Goal: Task Accomplishment & Management: Use online tool/utility

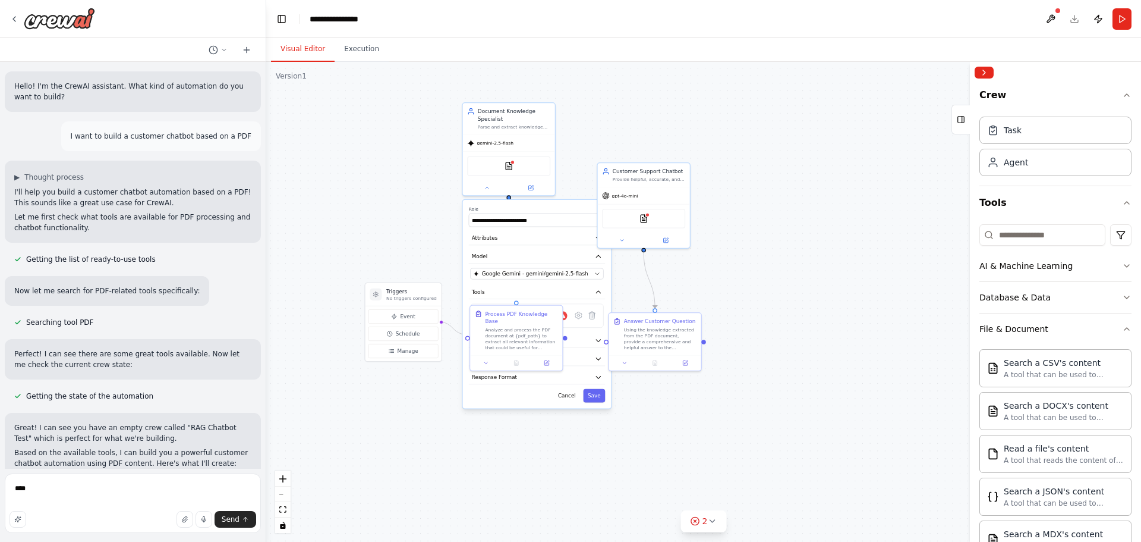
scroll to position [190, 0]
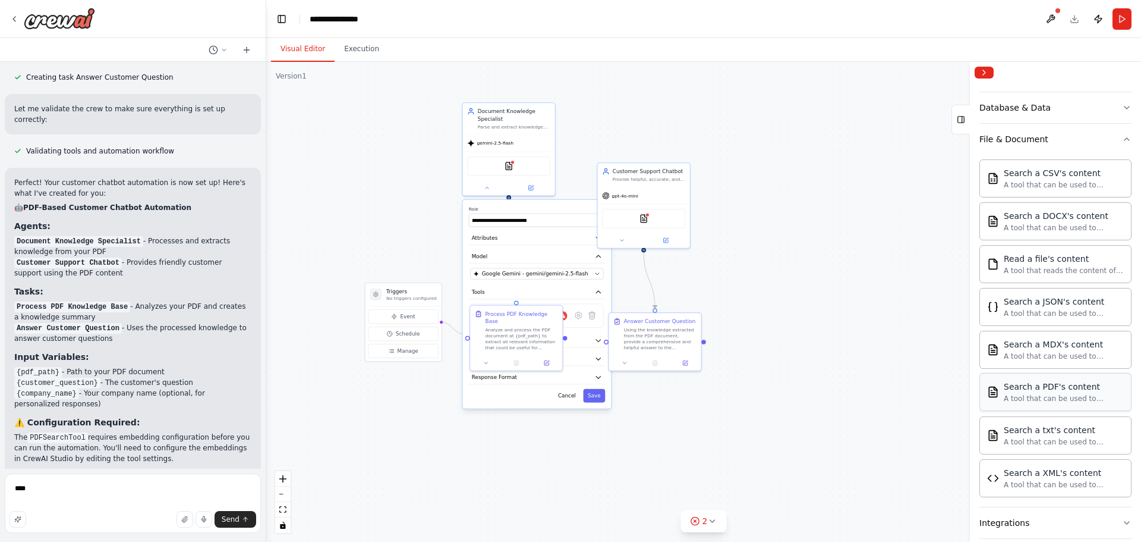
click at [1068, 392] on div "Search a PDF's content" at bounding box center [1064, 386] width 120 height 12
click at [520, 405] on div "**********" at bounding box center [537, 304] width 149 height 209
drag, startPoint x: 420, startPoint y: 298, endPoint x: 388, endPoint y: 301, distance: 31.6
click at [388, 301] on p "No triggers configured" at bounding box center [382, 298] width 51 height 6
click at [487, 187] on icon at bounding box center [487, 186] width 6 height 6
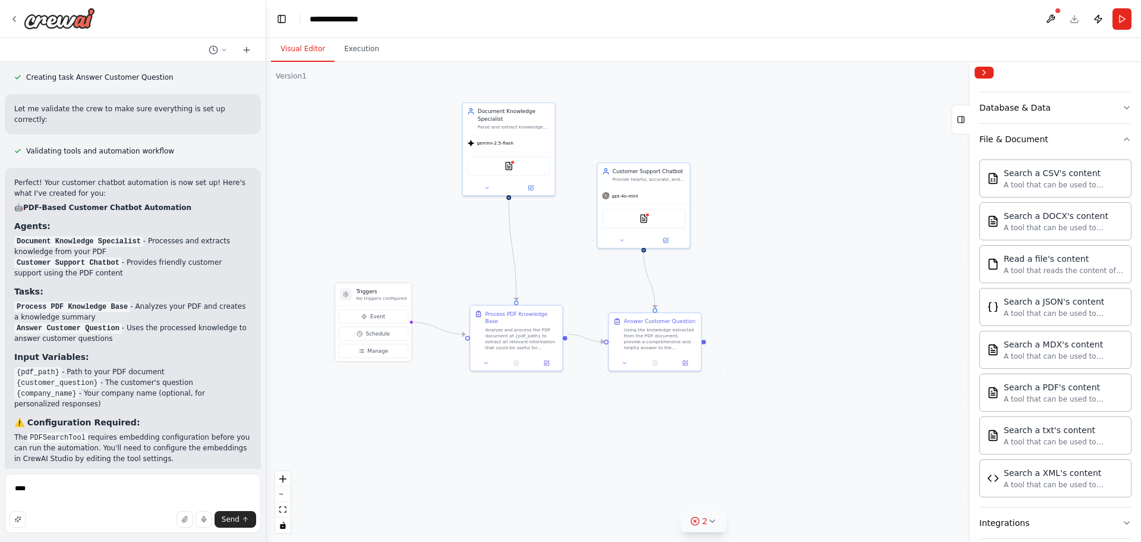
click at [704, 525] on span "2" at bounding box center [705, 521] width 5 height 12
click at [789, 477] on button at bounding box center [796, 475] width 20 height 14
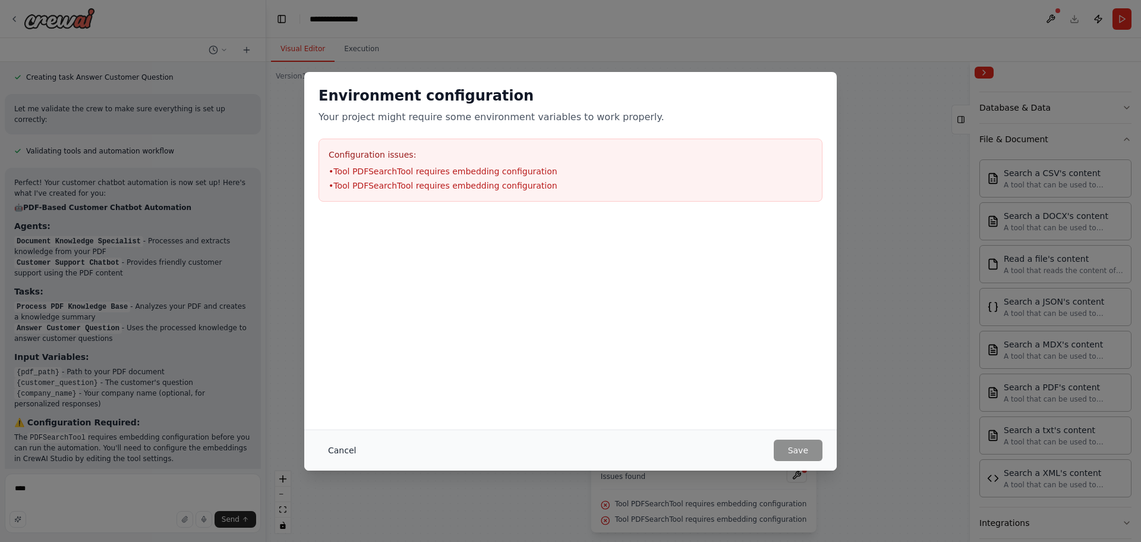
click at [341, 450] on button "Cancel" at bounding box center [342, 449] width 47 height 21
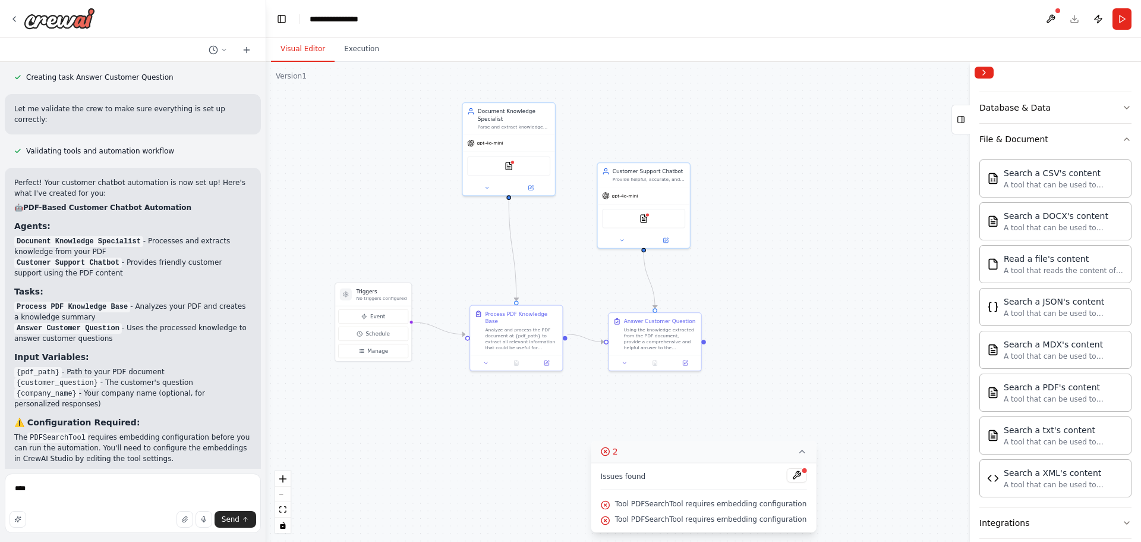
click at [800, 451] on icon at bounding box center [802, 451] width 5 height 2
click at [512, 165] on img at bounding box center [509, 164] width 9 height 9
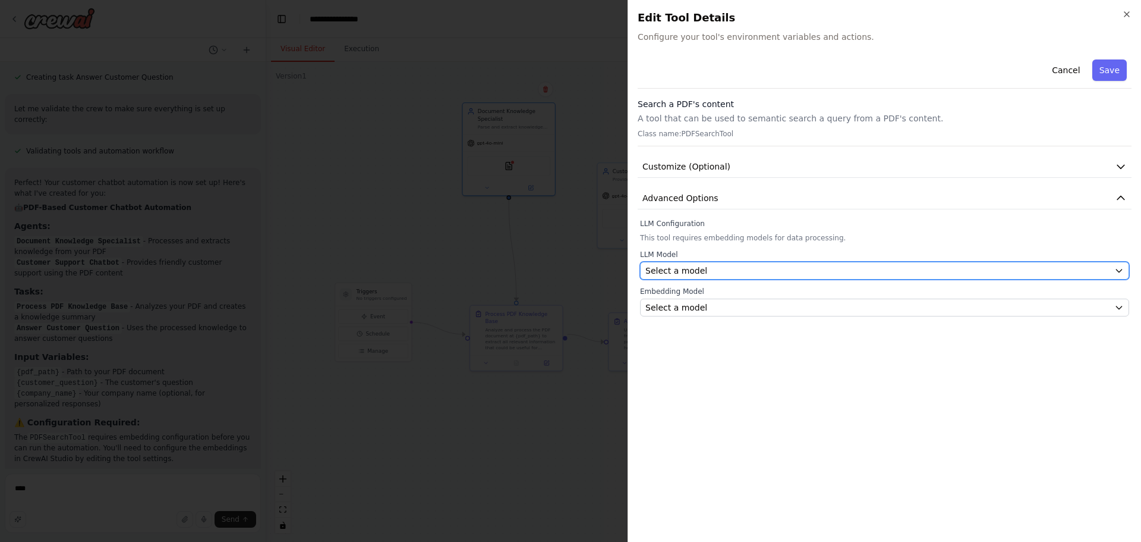
click at [1122, 270] on icon "button" at bounding box center [1120, 271] width 10 height 10
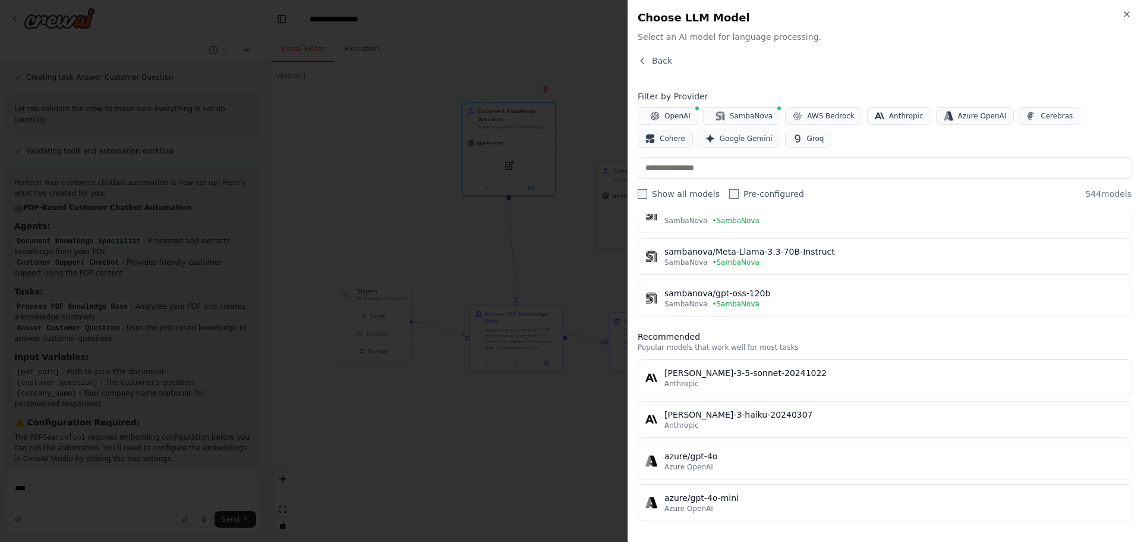
scroll to position [0, 0]
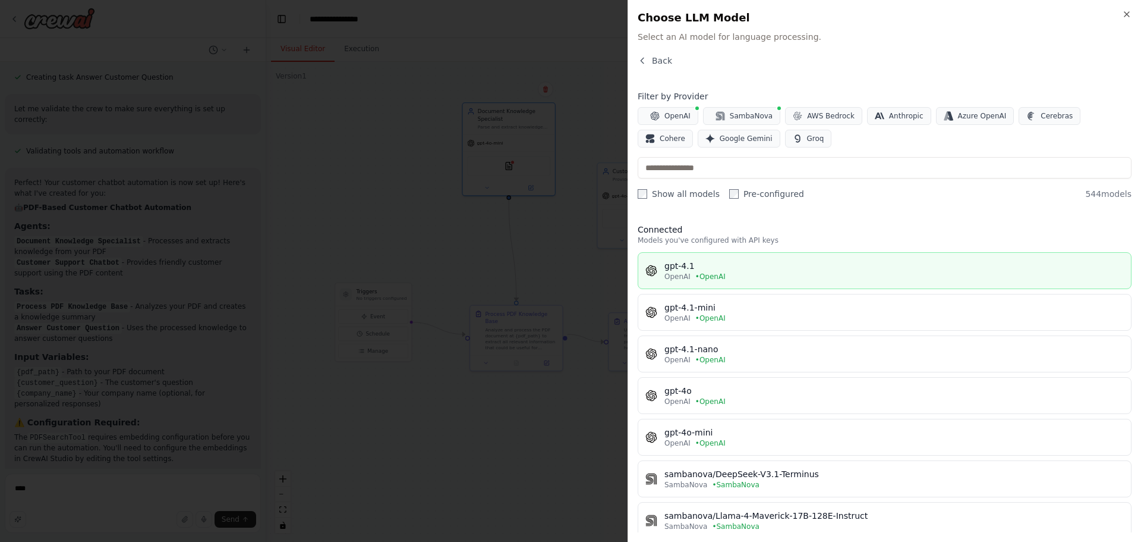
click at [727, 274] on div "OpenAI • OpenAI" at bounding box center [895, 277] width 460 height 10
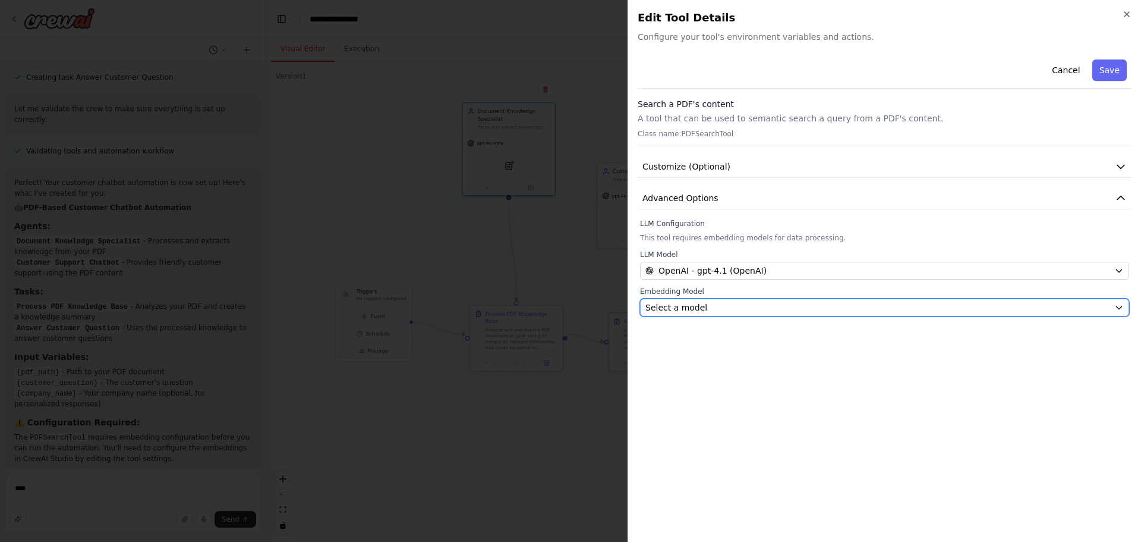
click at [795, 309] on div "Select a model" at bounding box center [878, 307] width 464 height 12
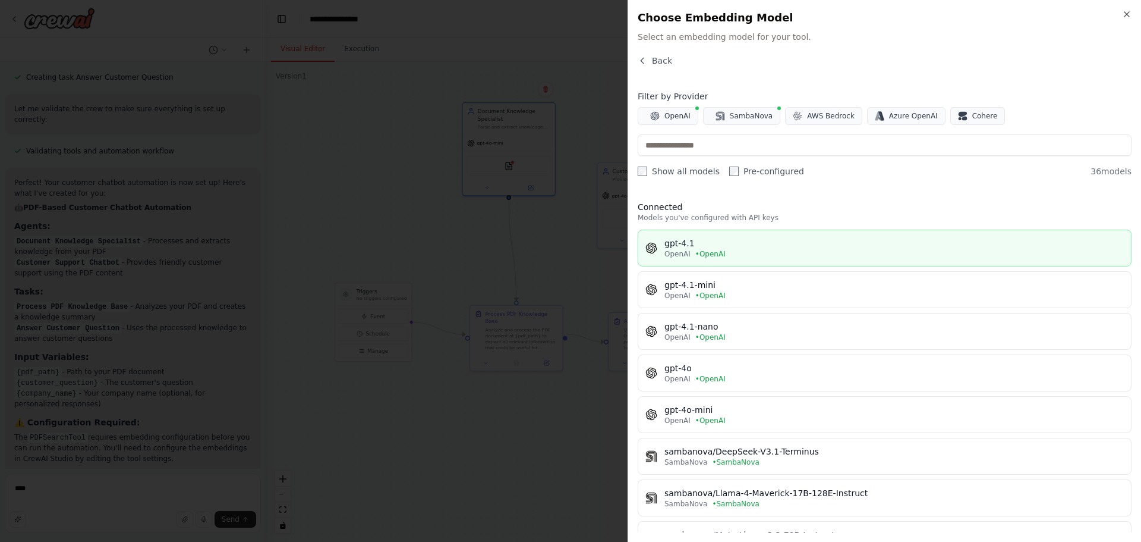
click at [751, 248] on div "gpt-4.1" at bounding box center [895, 243] width 460 height 12
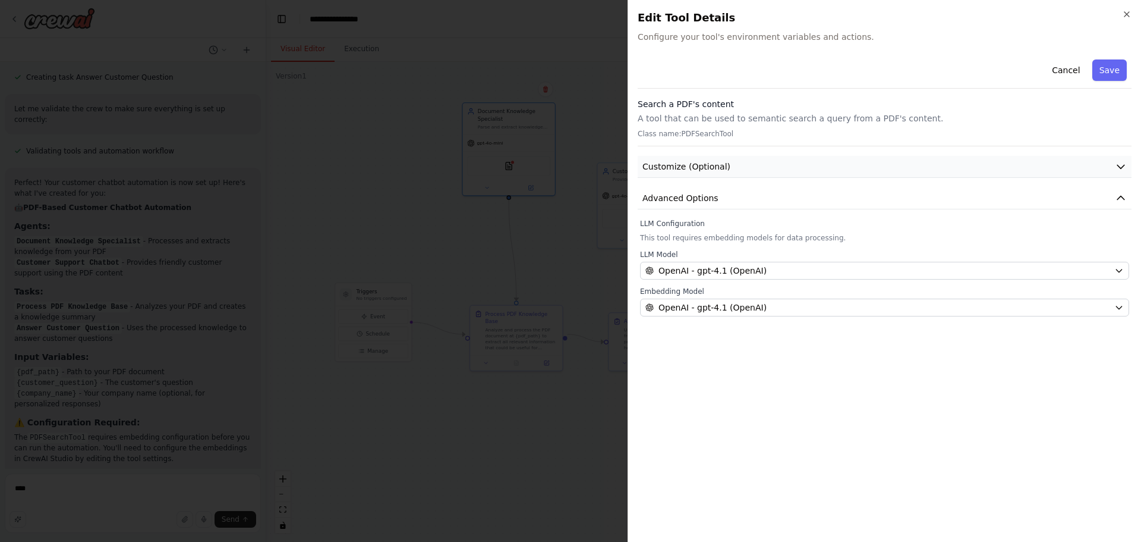
click at [1115, 169] on button "Customize (Optional)" at bounding box center [885, 167] width 494 height 22
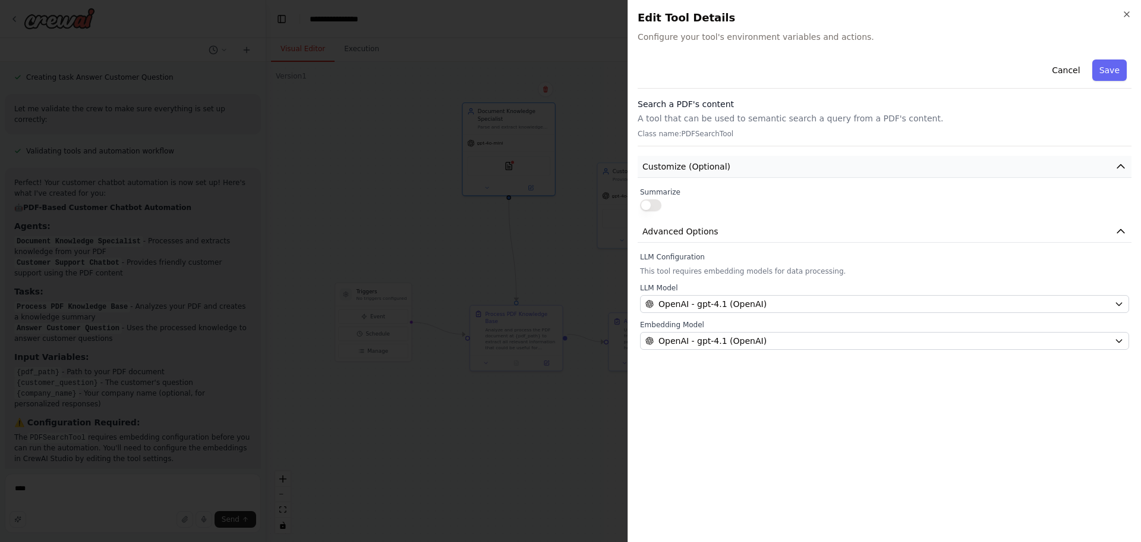
click at [1115, 169] on button "Customize (Optional)" at bounding box center [885, 167] width 494 height 22
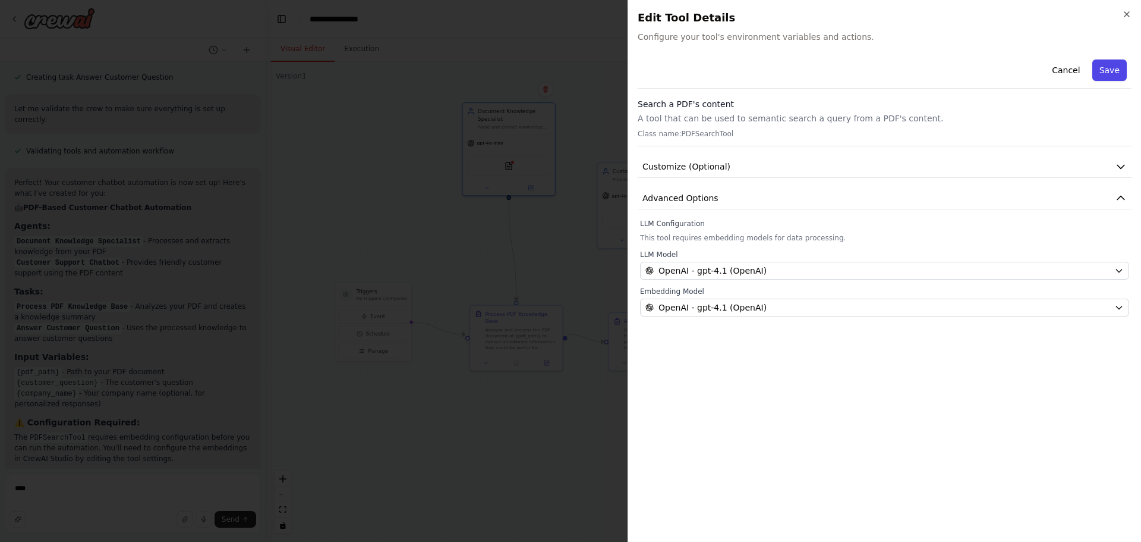
click at [1116, 70] on button "Save" at bounding box center [1110, 69] width 34 height 21
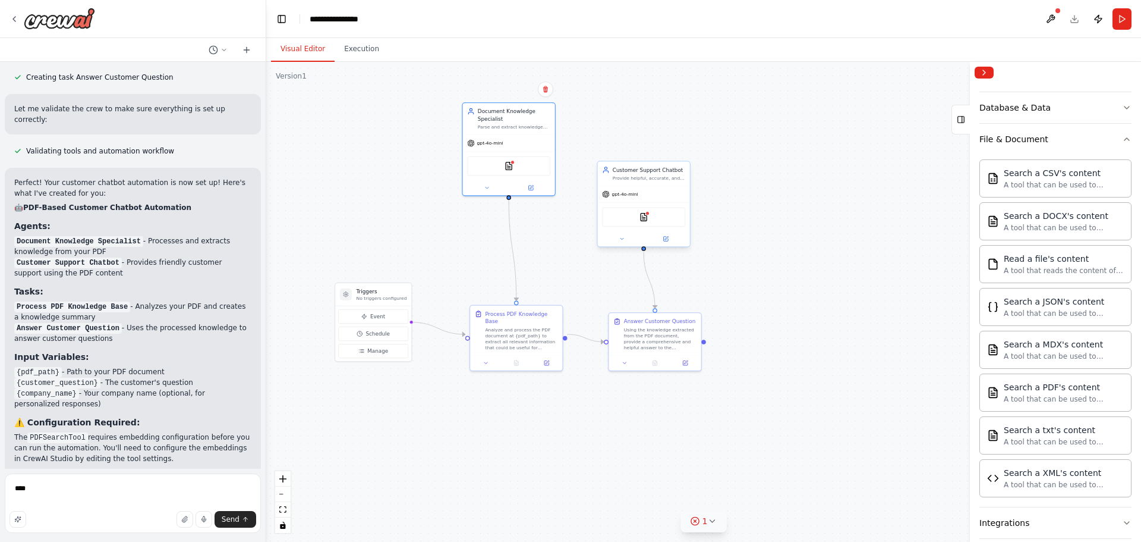
click at [654, 192] on div "gpt-4o-mini" at bounding box center [644, 194] width 92 height 17
click at [648, 222] on div "PDFSearchTool" at bounding box center [643, 217] width 83 height 20
click at [668, 241] on icon at bounding box center [665, 239] width 5 height 5
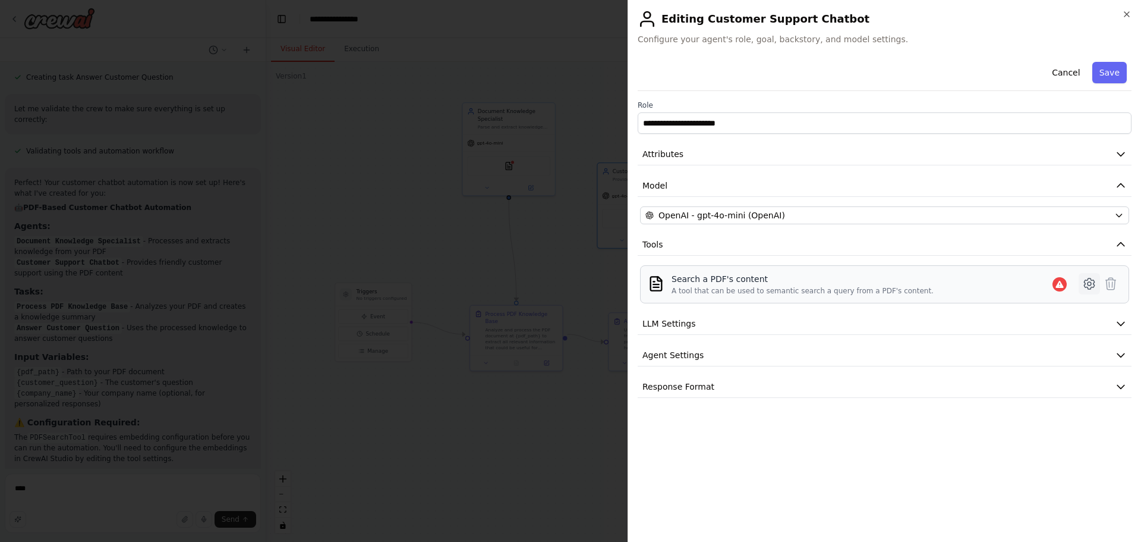
click at [1092, 286] on icon at bounding box center [1090, 283] width 14 height 14
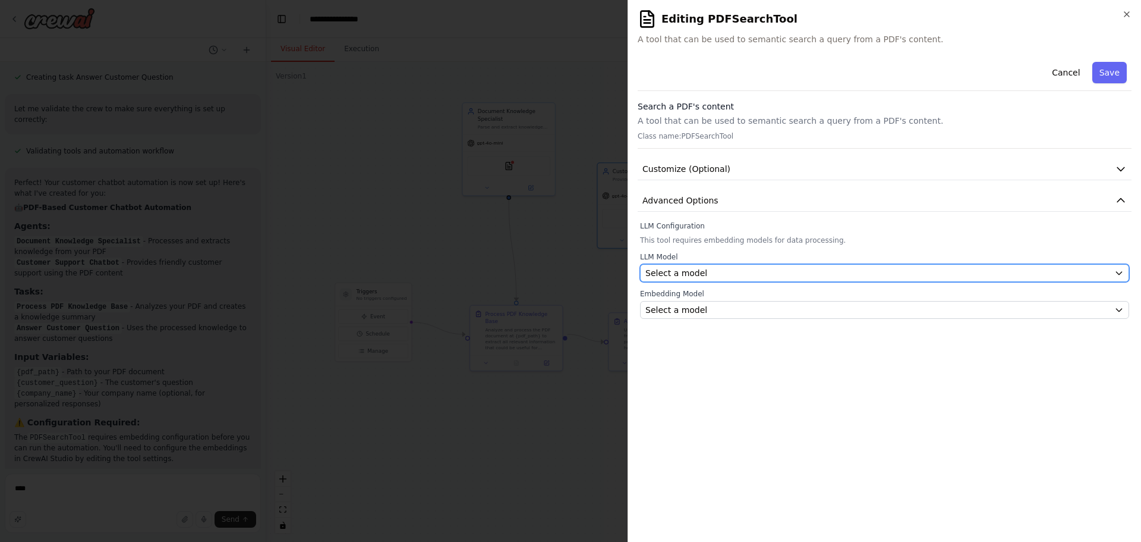
click at [1062, 274] on div "Select a model" at bounding box center [878, 273] width 464 height 12
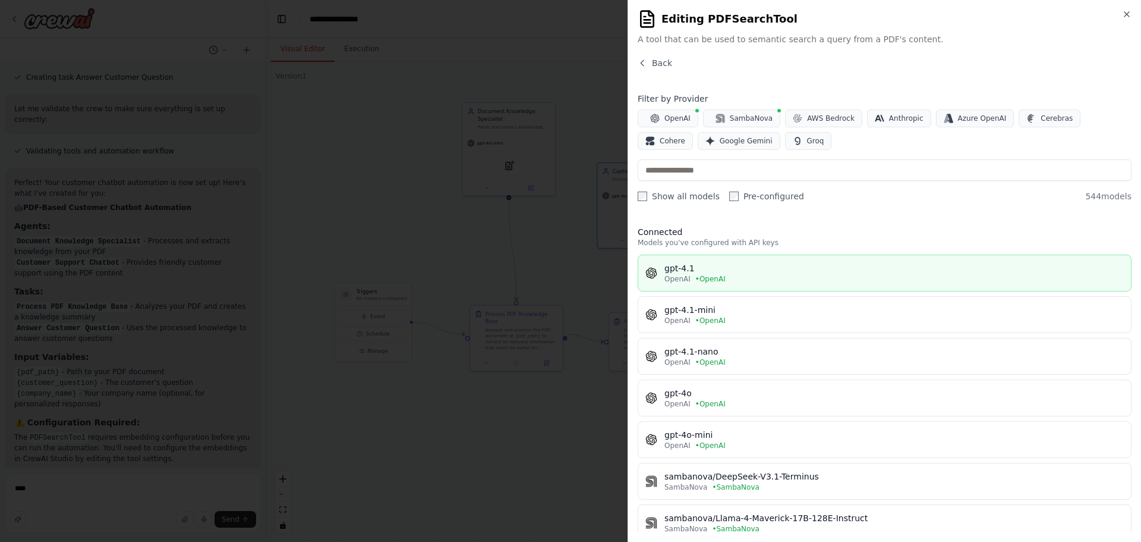
click at [699, 265] on div "gpt-4.1" at bounding box center [895, 268] width 460 height 12
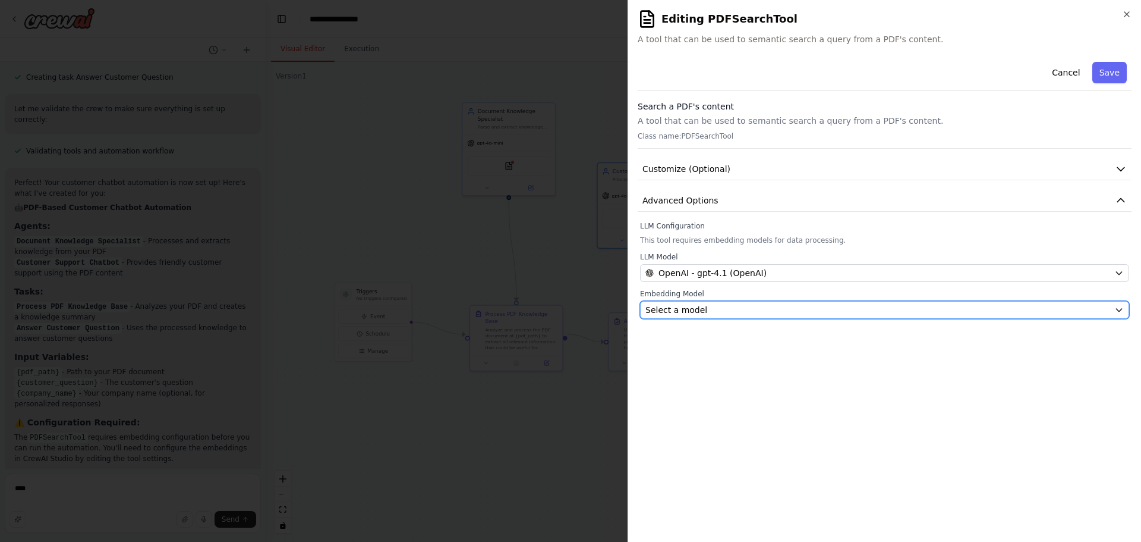
click at [748, 310] on div "Select a model" at bounding box center [878, 310] width 464 height 12
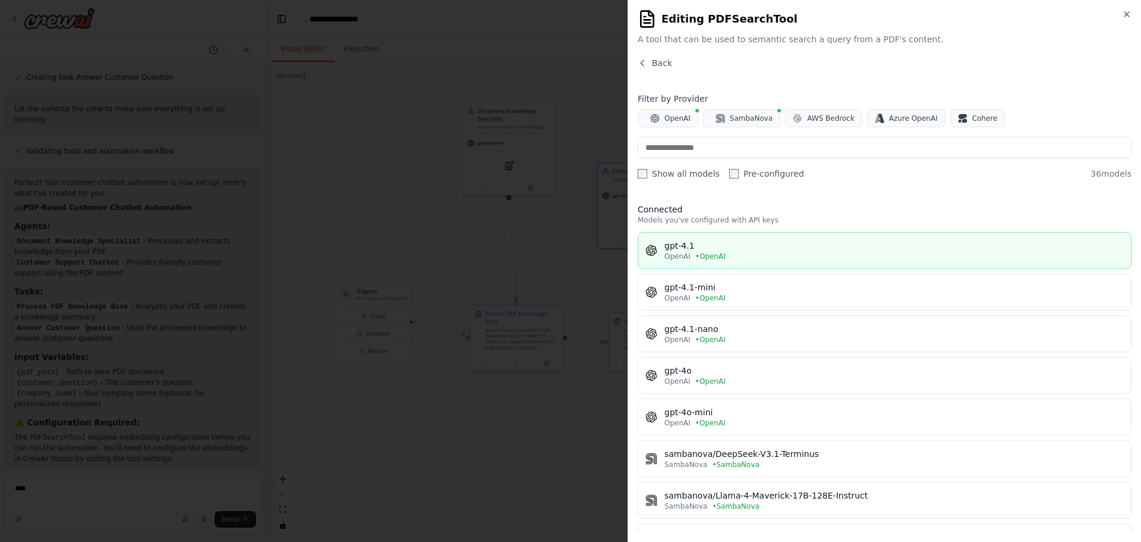
click at [682, 244] on div "gpt-4.1" at bounding box center [895, 246] width 460 height 12
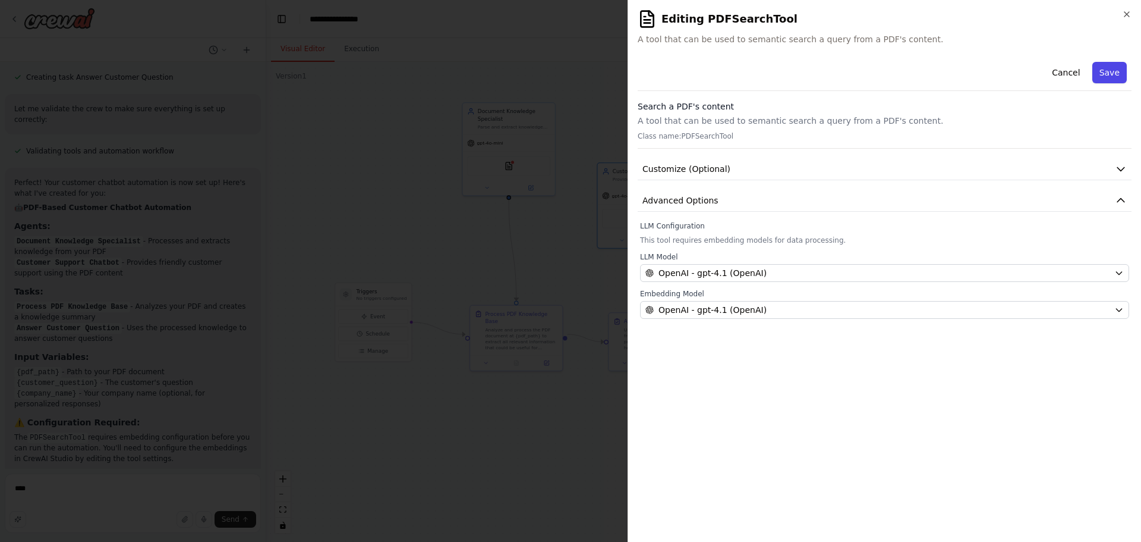
click at [1109, 71] on button "Save" at bounding box center [1110, 72] width 34 height 21
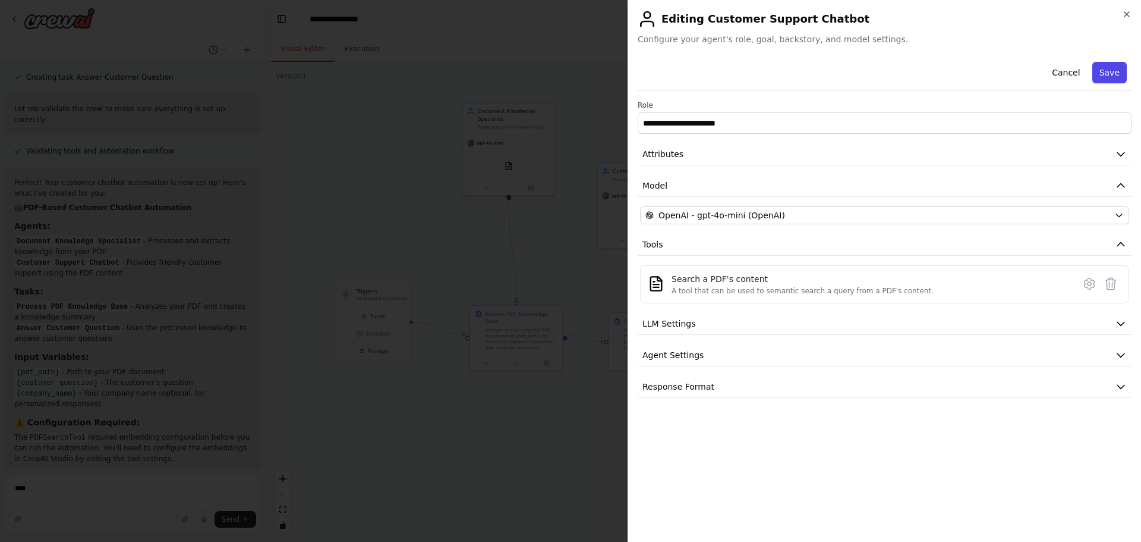
click at [1114, 80] on button "Save" at bounding box center [1110, 72] width 34 height 21
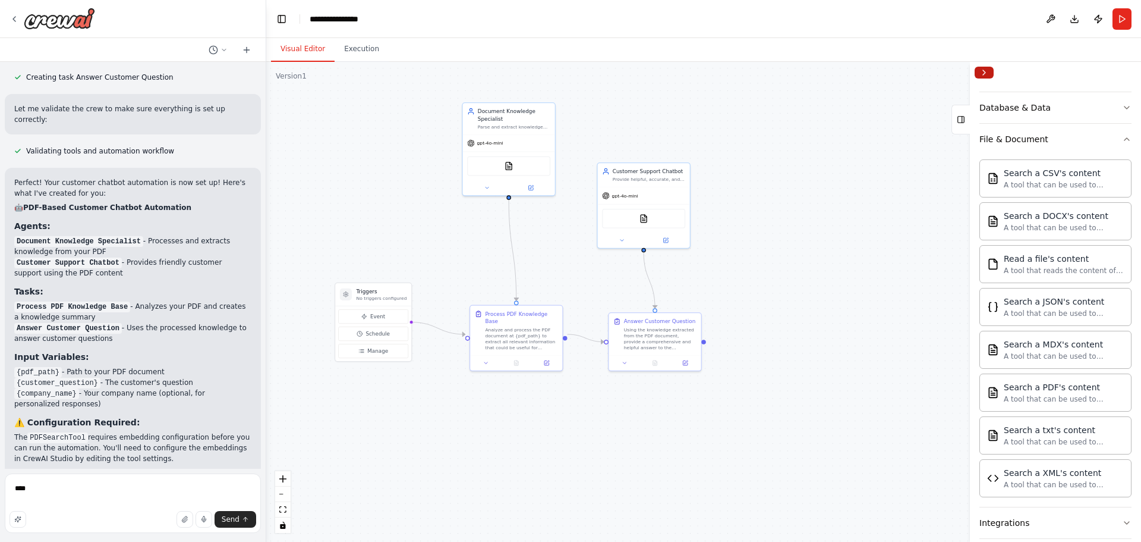
click at [980, 76] on button "Collapse right sidebar" at bounding box center [984, 73] width 19 height 12
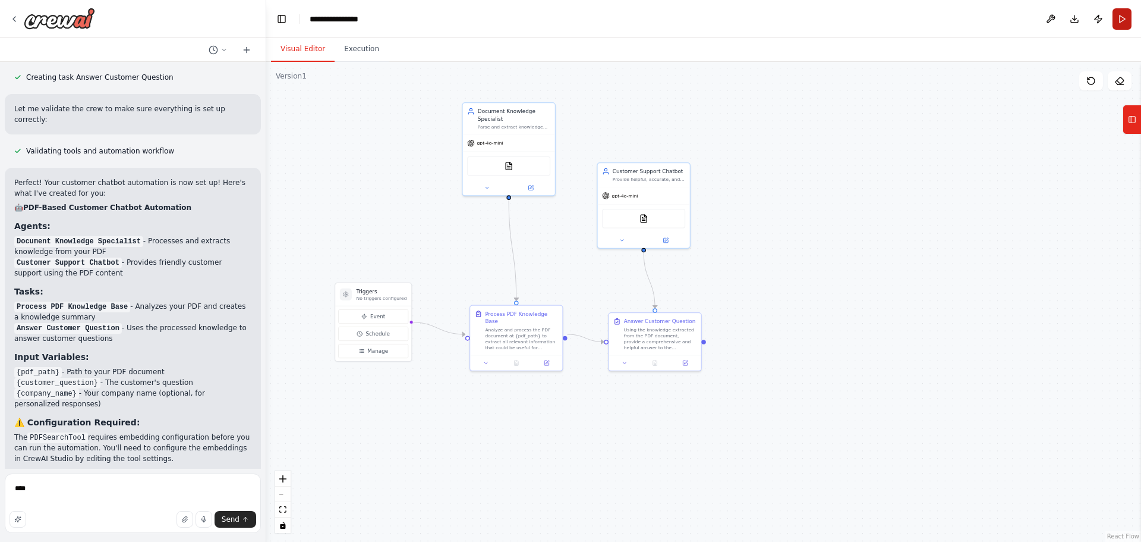
click at [1120, 19] on button "Run" at bounding box center [1122, 18] width 19 height 21
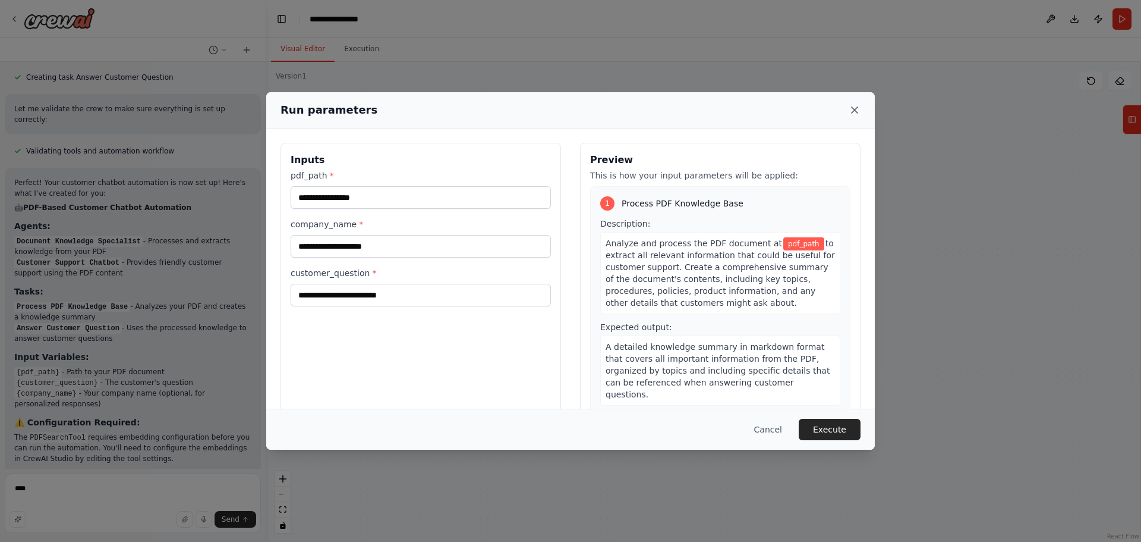
click at [854, 111] on icon at bounding box center [855, 110] width 6 height 6
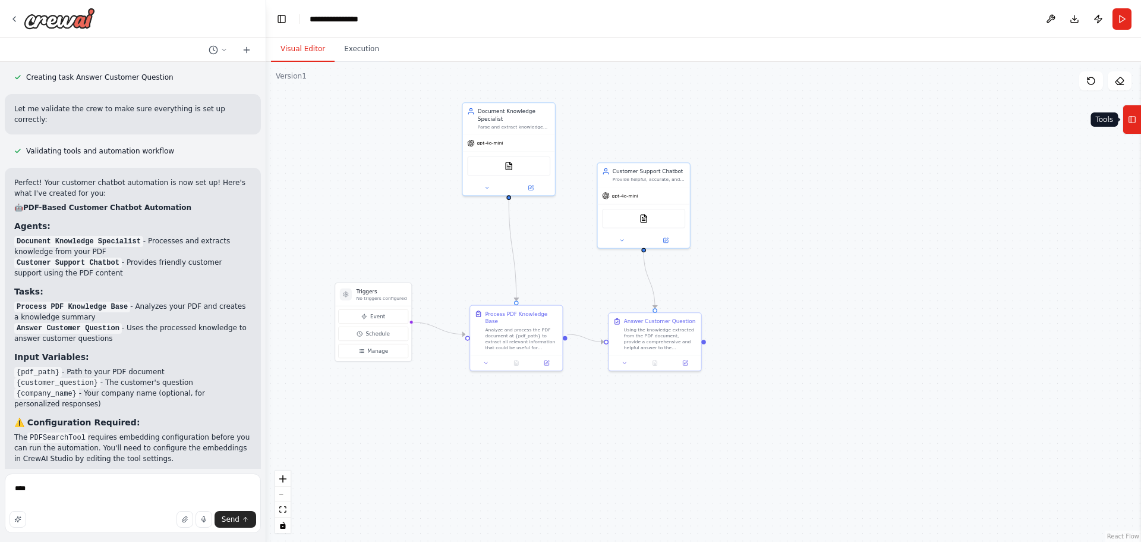
click at [1128, 120] on icon at bounding box center [1132, 119] width 8 height 19
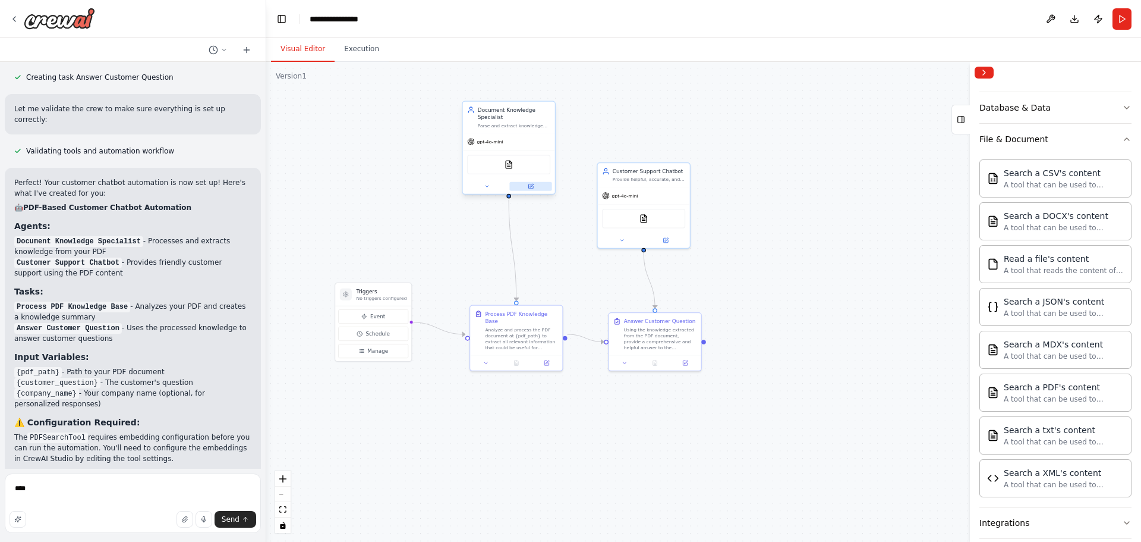
click at [533, 190] on button at bounding box center [530, 186] width 42 height 9
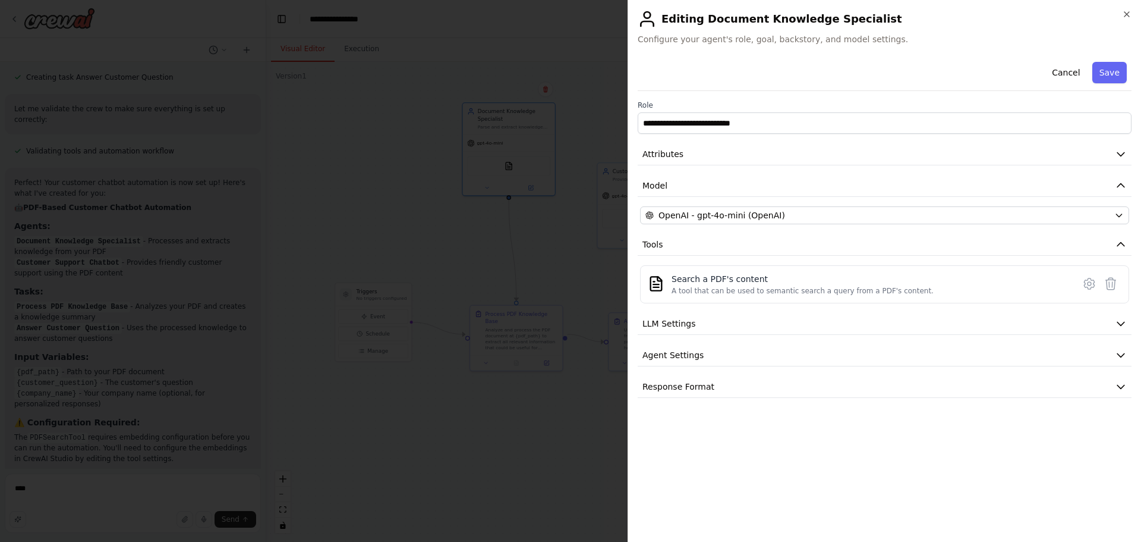
click at [1124, 20] on h2 "Editing Document Knowledge Specialist" at bounding box center [885, 19] width 494 height 19
click at [1124, 17] on icon "button" at bounding box center [1127, 15] width 10 height 10
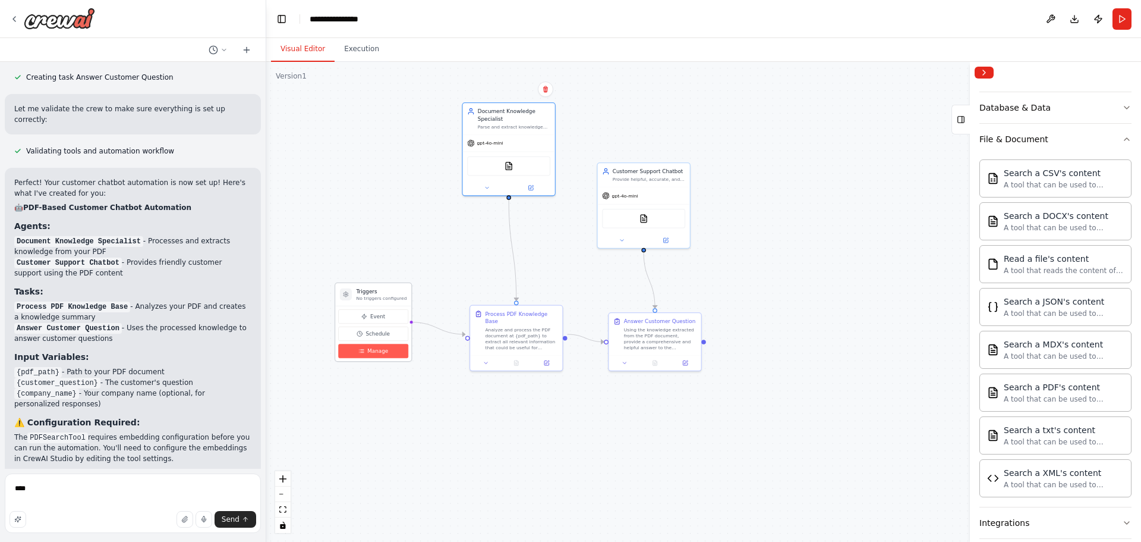
click at [379, 351] on span "Manage" at bounding box center [377, 351] width 21 height 8
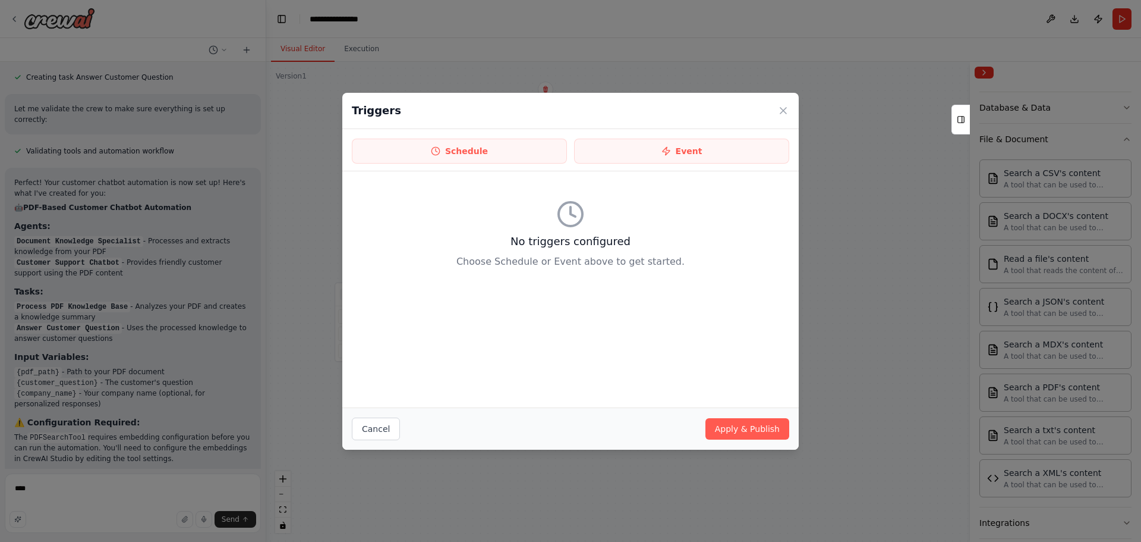
click at [676, 163] on div "Schedule Event" at bounding box center [570, 150] width 457 height 42
click at [668, 152] on icon at bounding box center [666, 151] width 7 height 8
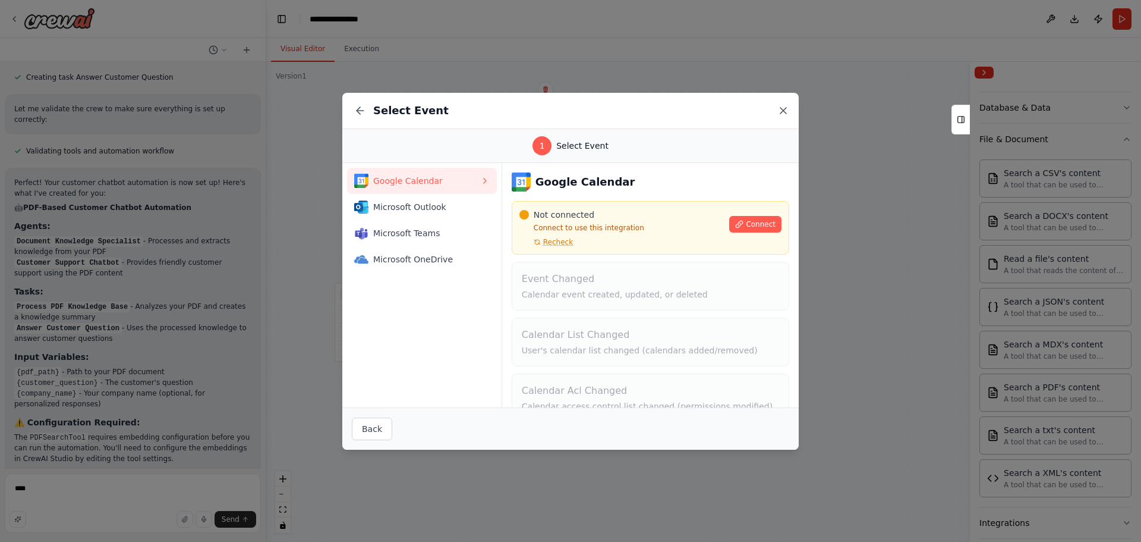
click at [786, 108] on icon at bounding box center [784, 111] width 6 height 6
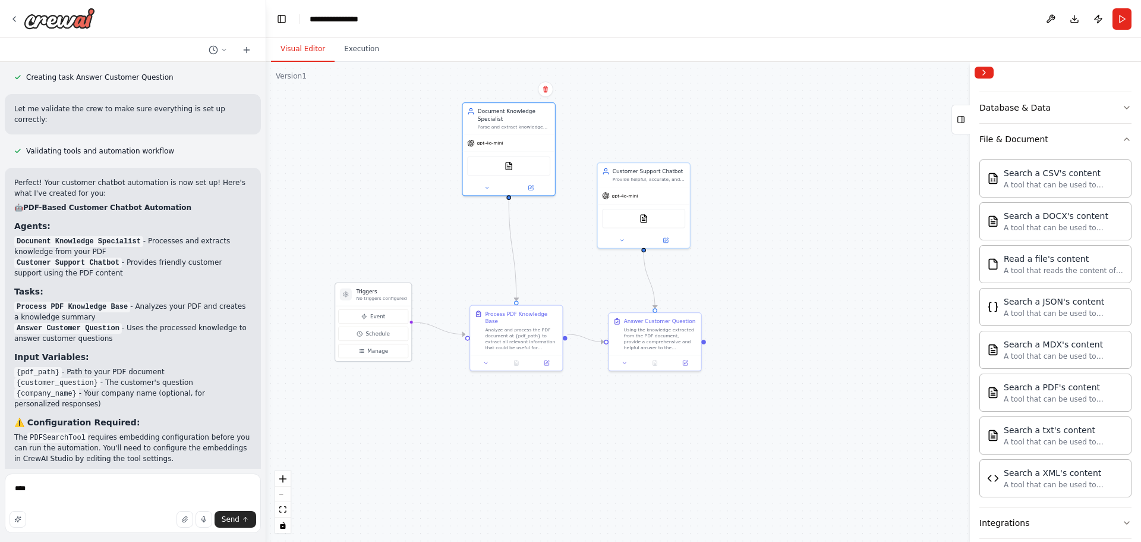
click at [392, 292] on h3 "Triggers" at bounding box center [382, 291] width 51 height 8
click at [533, 331] on div "Analyze and process the PDF document at {pdf_path} to extract all relevant info…" at bounding box center [521, 337] width 73 height 24
click at [549, 359] on icon at bounding box center [547, 361] width 5 height 5
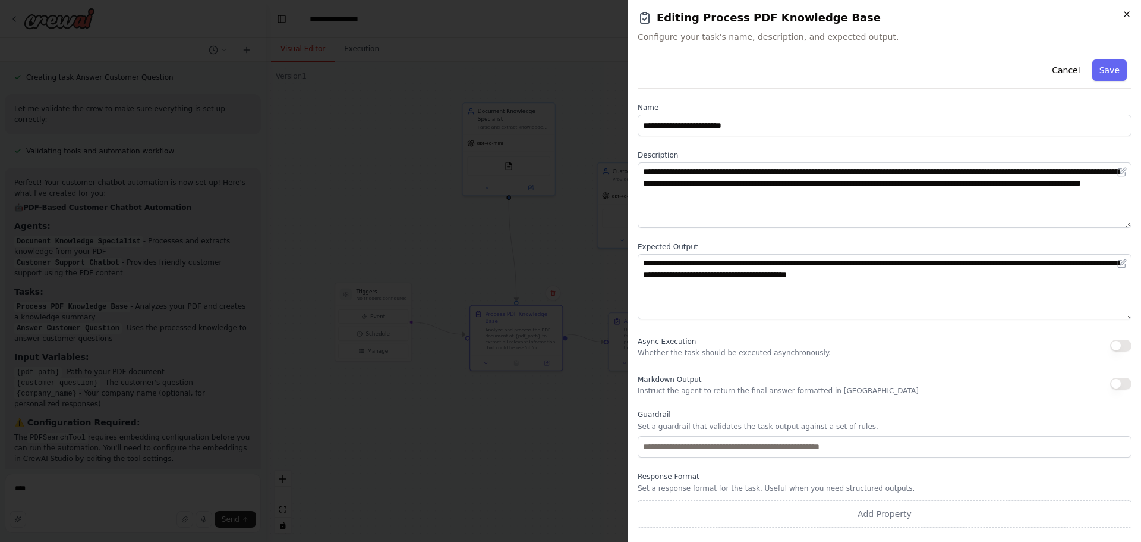
click at [1128, 12] on icon "button" at bounding box center [1127, 15] width 10 height 10
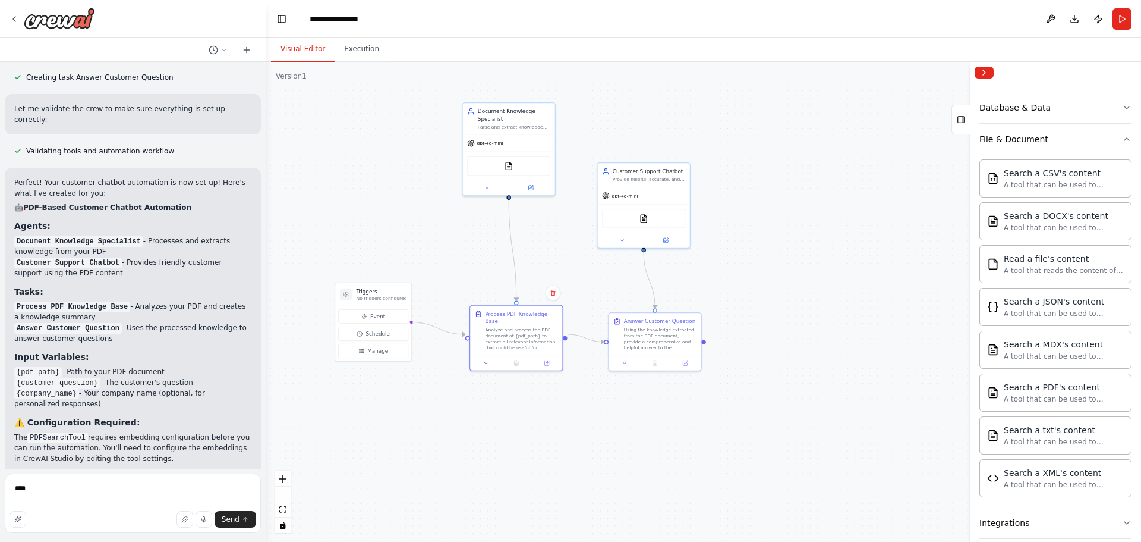
click at [1122, 142] on icon "button" at bounding box center [1127, 139] width 10 height 10
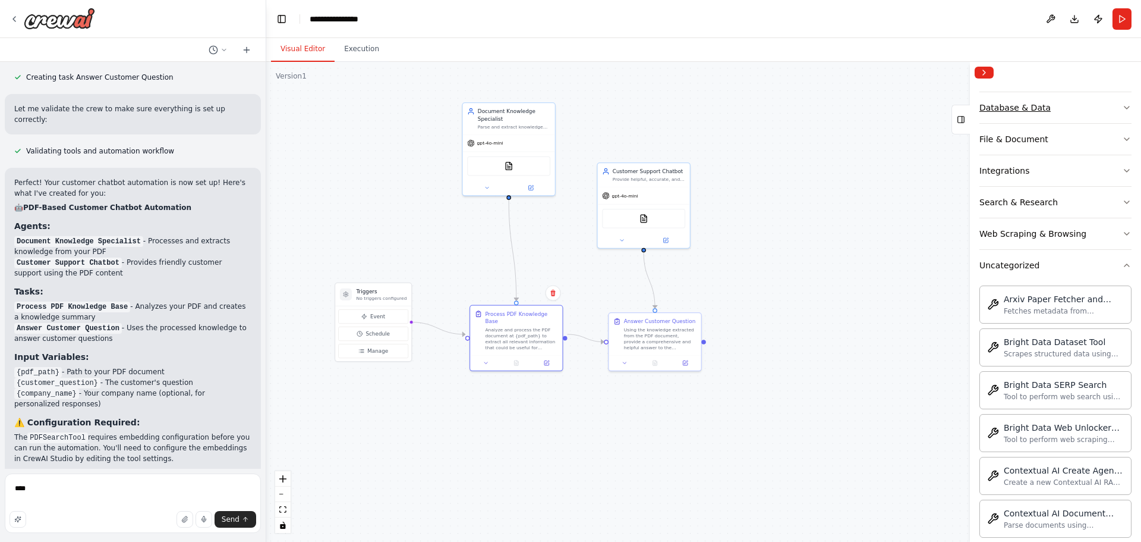
click at [1122, 109] on icon "button" at bounding box center [1127, 108] width 10 height 10
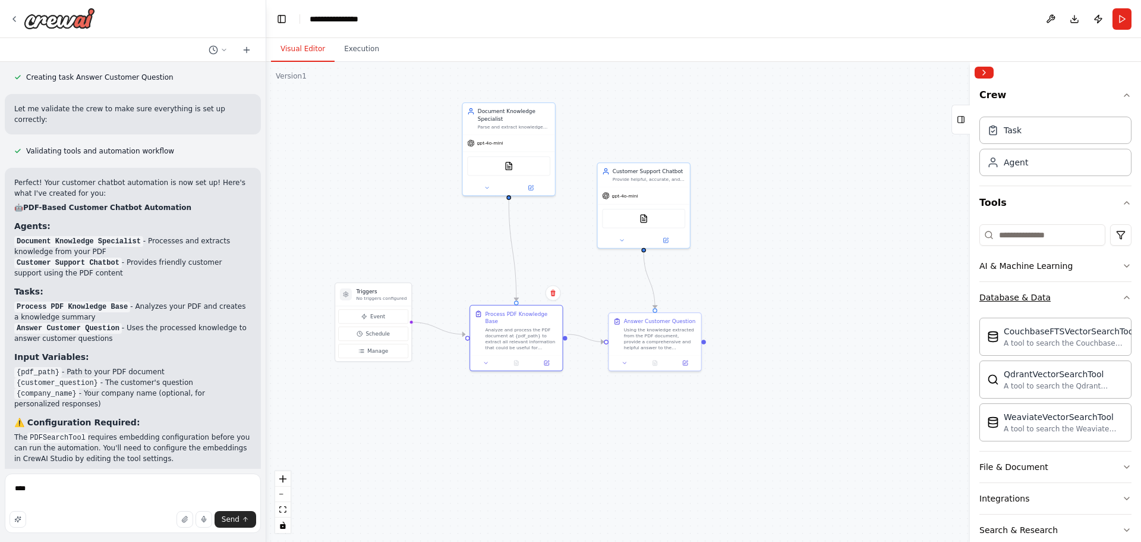
click at [1112, 301] on button "Database & Data" at bounding box center [1056, 297] width 152 height 31
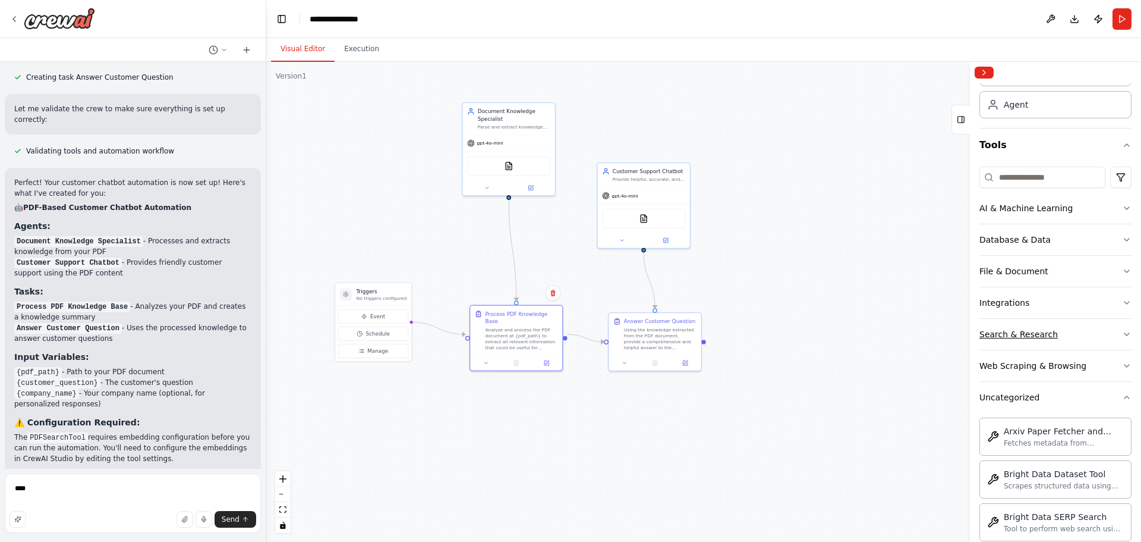
scroll to position [58, 0]
click at [1112, 398] on button "Uncategorized" at bounding box center [1056, 396] width 152 height 31
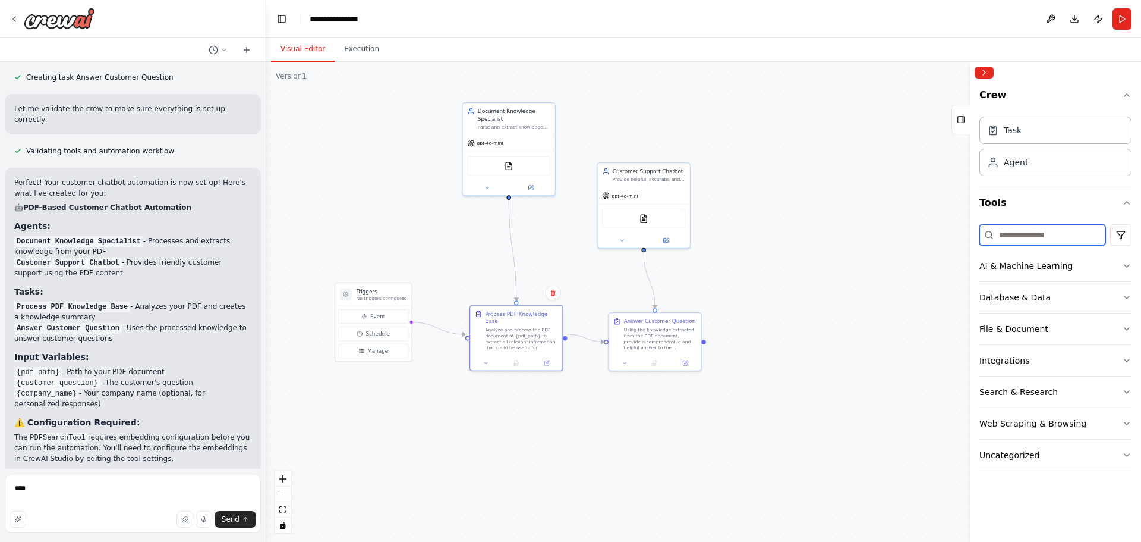
click at [1036, 235] on input at bounding box center [1043, 234] width 126 height 21
click at [68, 494] on textarea "***" at bounding box center [133, 502] width 256 height 59
drag, startPoint x: 68, startPoint y: 494, endPoint x: -20, endPoint y: 475, distance: 90.6
click at [0, 475] on html "Hello! I'm the CrewAI assistant. What kind of automation do you want to build? …" at bounding box center [570, 271] width 1141 height 542
type textarea "**********"
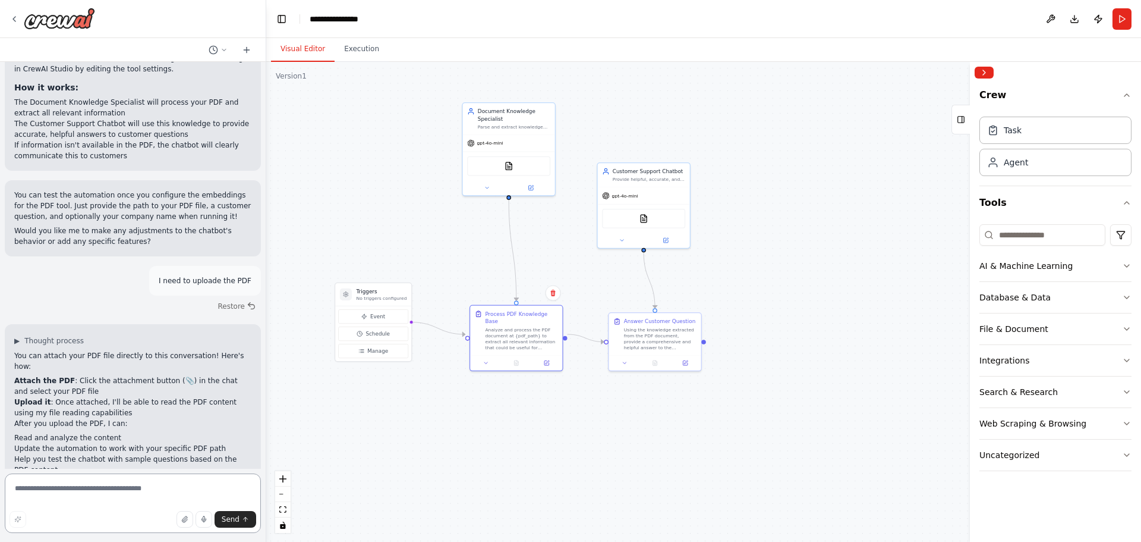
scroll to position [1104, 0]
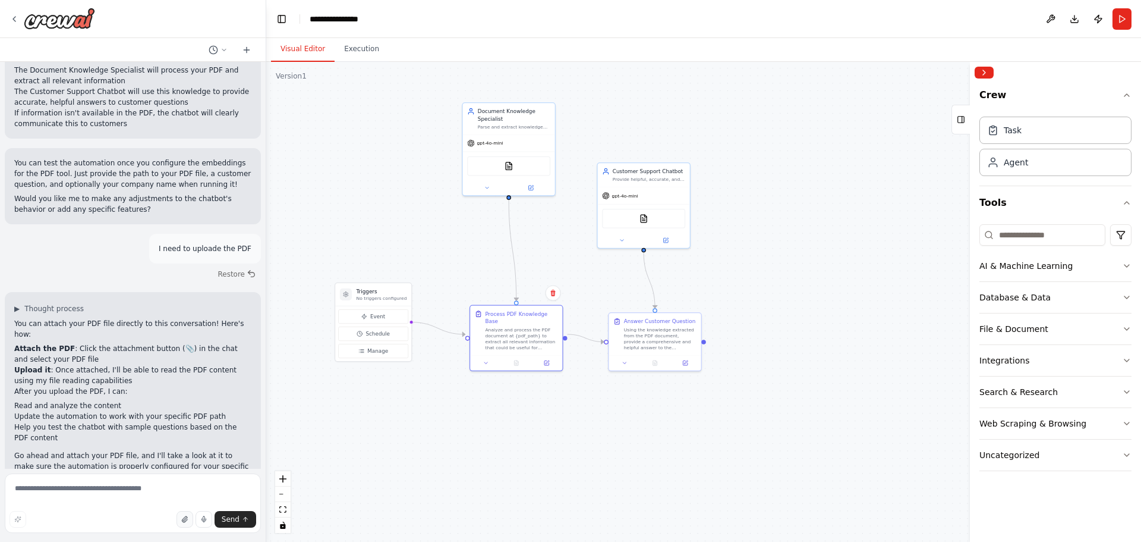
click at [182, 520] on button "button" at bounding box center [185, 519] width 17 height 17
